Goal: Transaction & Acquisition: Purchase product/service

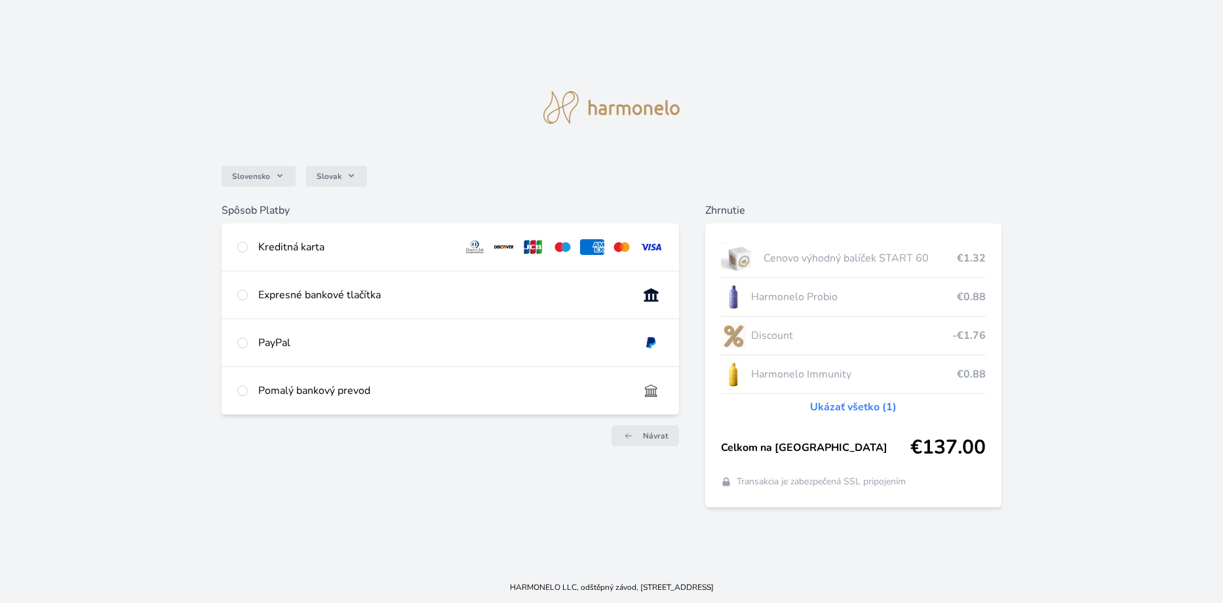
click at [388, 240] on div "Kreditná karta" at bounding box center [355, 247] width 194 height 16
radio input "true"
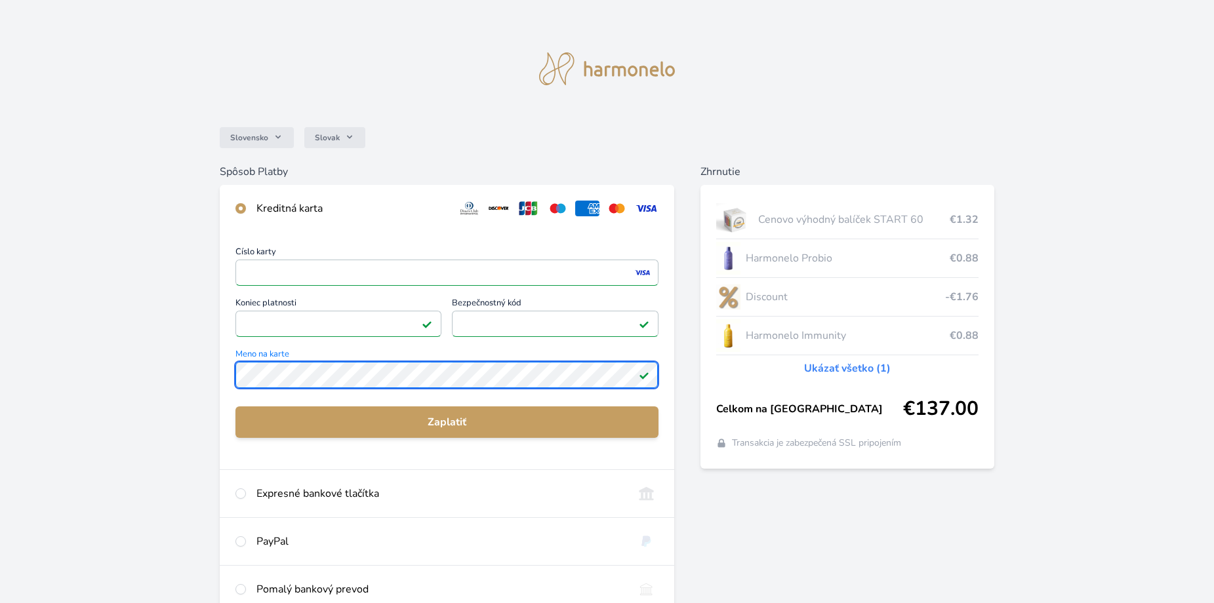
click at [215, 390] on div "Slovensko Slovak Spôsob Platby Kreditná karta Číslo karty <p>Your browser does …" at bounding box center [607, 341] width 1214 height 682
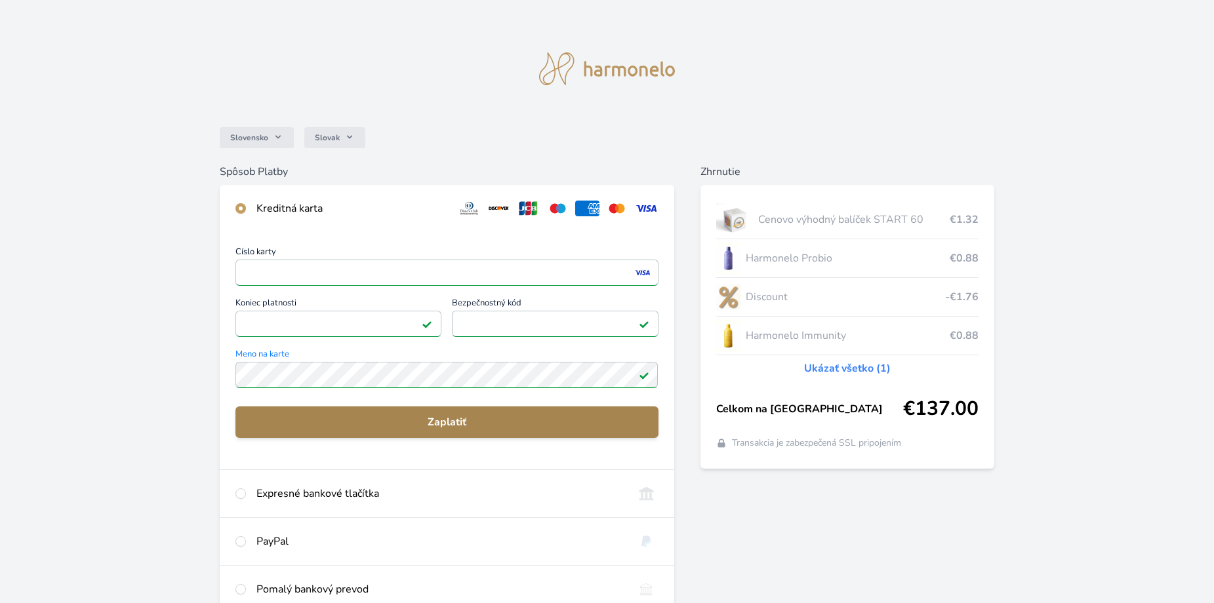
click at [331, 426] on span "Zaplatiť" at bounding box center [446, 422] width 401 height 16
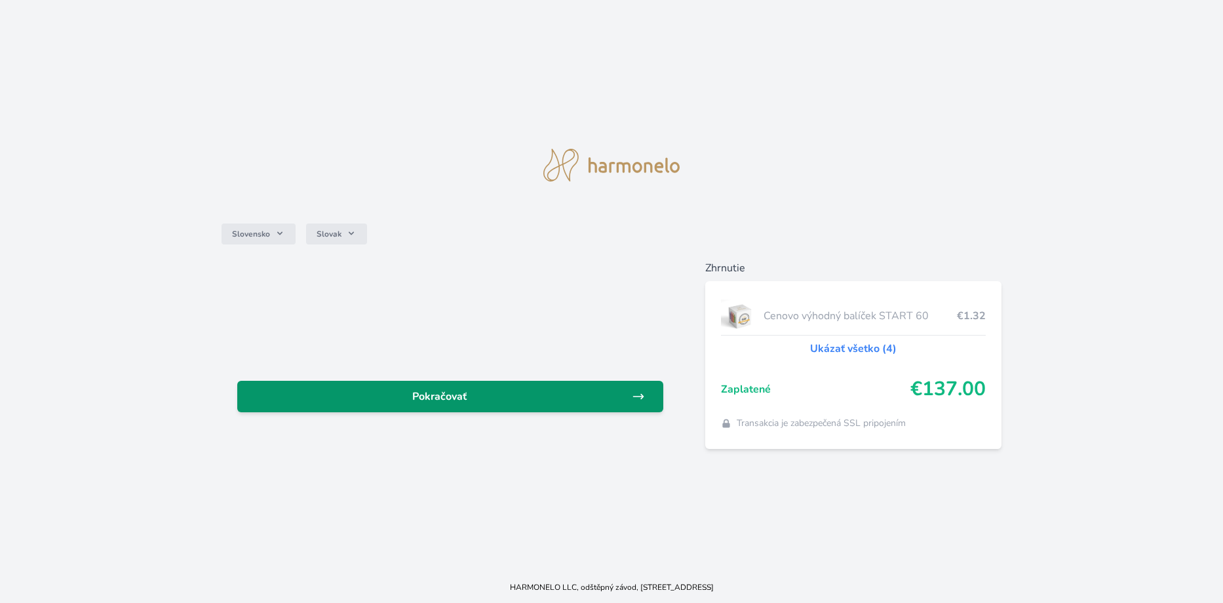
click at [524, 389] on span "Pokračovať" at bounding box center [440, 397] width 384 height 16
